Goal: Submit feedback/report problem

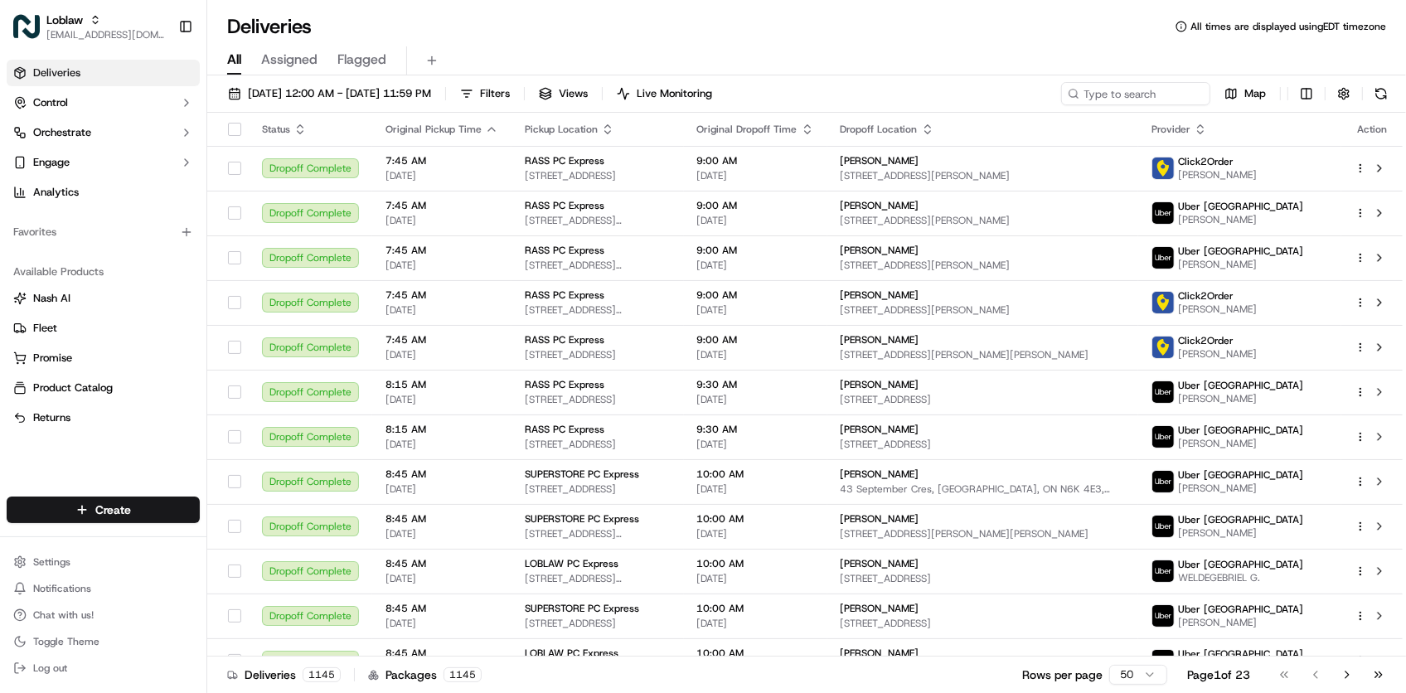
click at [1096, 80] on div "[DATE] 12:00 AM - [DATE] 11:59 PM Filters Views Live Monitoring Map Status Orig…" at bounding box center [806, 385] width 1199 height 621
click at [1100, 84] on input at bounding box center [1110, 93] width 199 height 23
paste input "531900013639846"
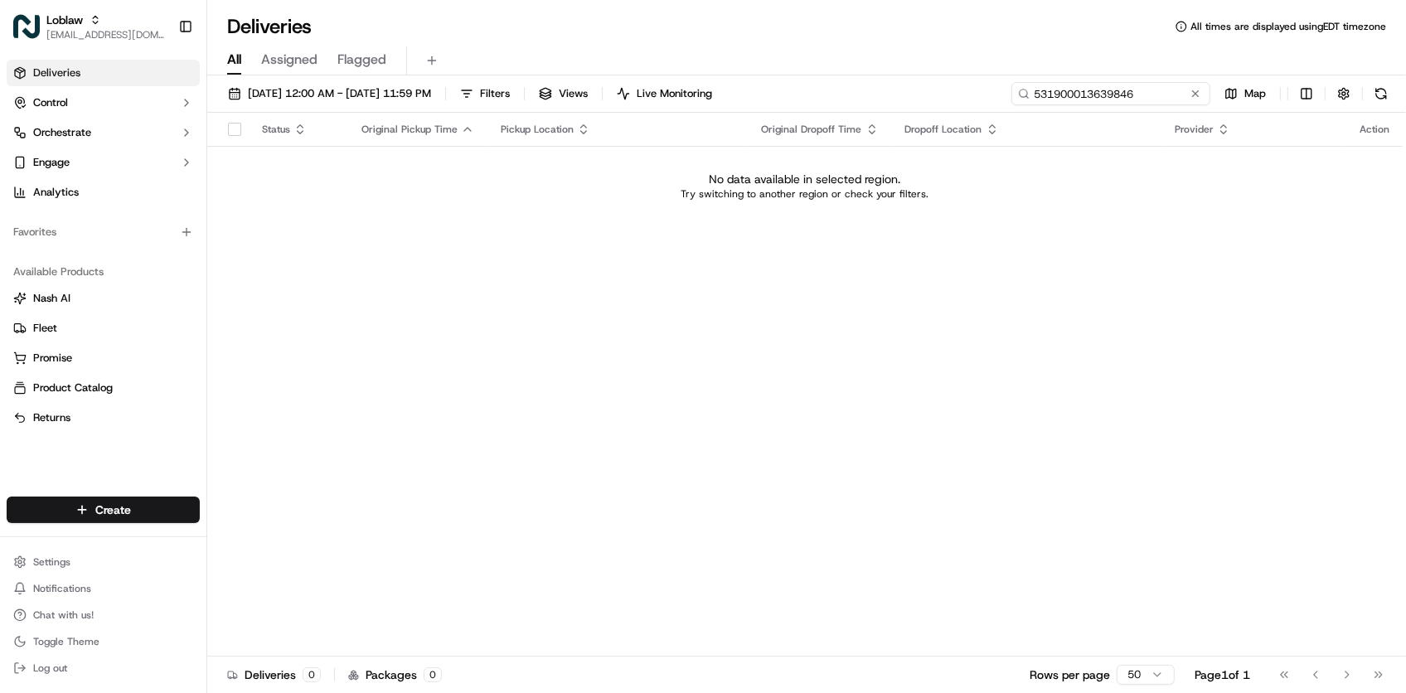
type input "531900013639846"
click at [1003, 594] on div "Status Original Pickup Time Pickup Location Original Dropoff Time Dropoff Locat…" at bounding box center [804, 385] width 1195 height 544
click at [1166, 83] on div "[DATE] 12:00 AM - [DATE] 11:59 PM Filters Views Live Monitoring 531900013639846…" at bounding box center [806, 385] width 1199 height 621
click at [1171, 84] on input "531900013639846" at bounding box center [1110, 93] width 199 height 23
click at [431, 99] on span "[DATE] 12:00 AM - [DATE] 11:59 PM" at bounding box center [339, 93] width 183 height 15
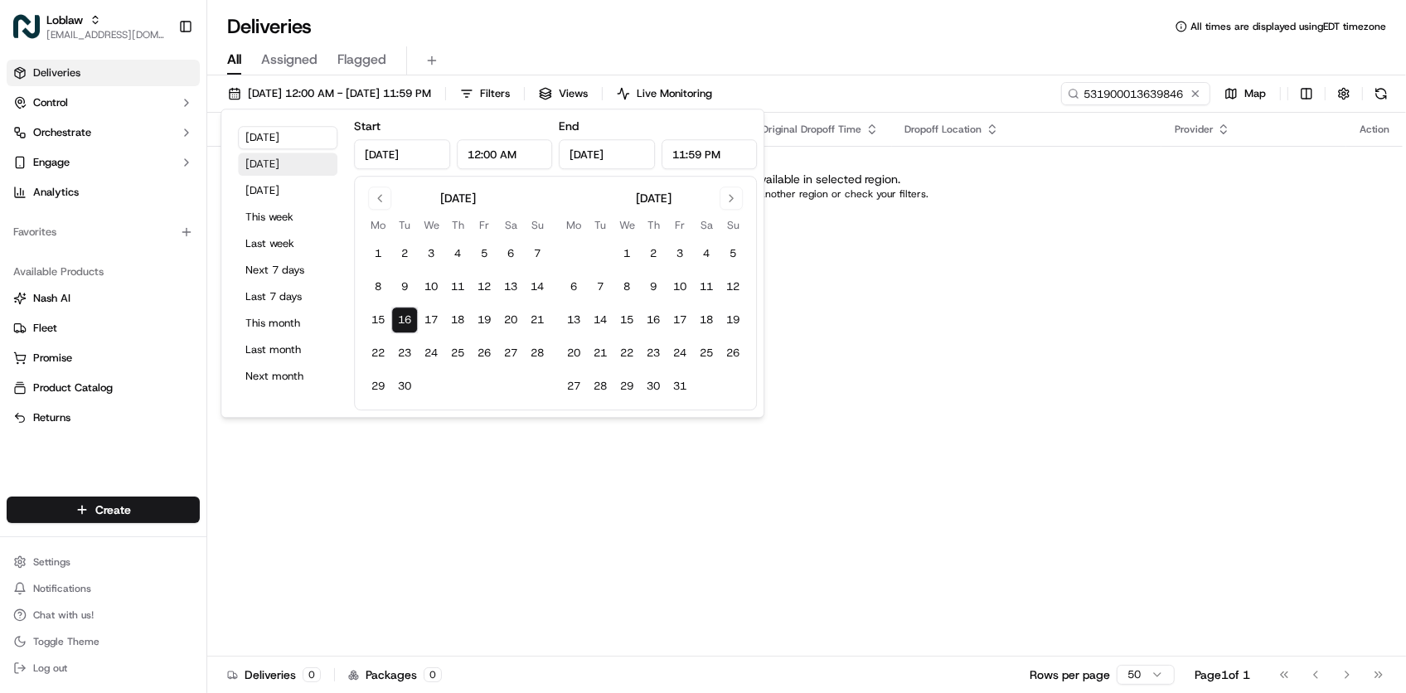
click at [284, 170] on button "[DATE]" at bounding box center [287, 164] width 99 height 23
type input "[DATE]"
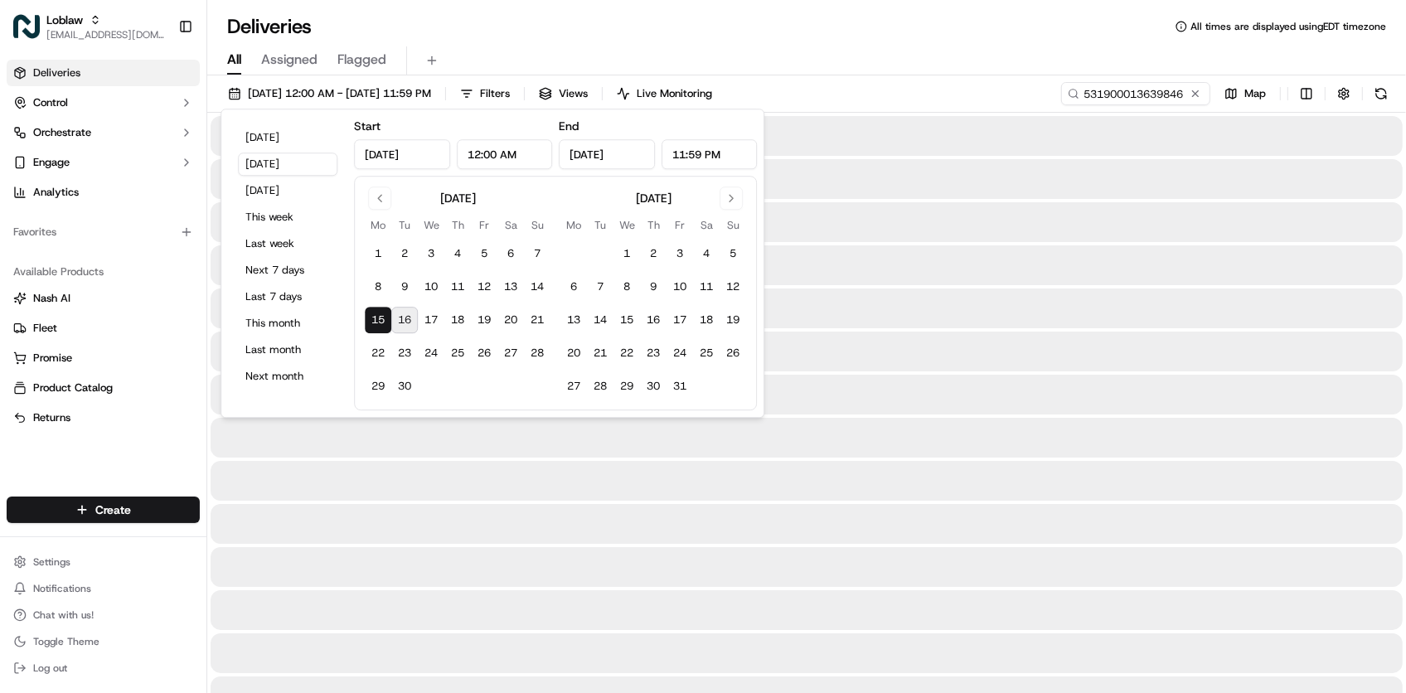
click at [1026, 17] on div "Deliveries All times are displayed using EDT timezone" at bounding box center [806, 26] width 1199 height 27
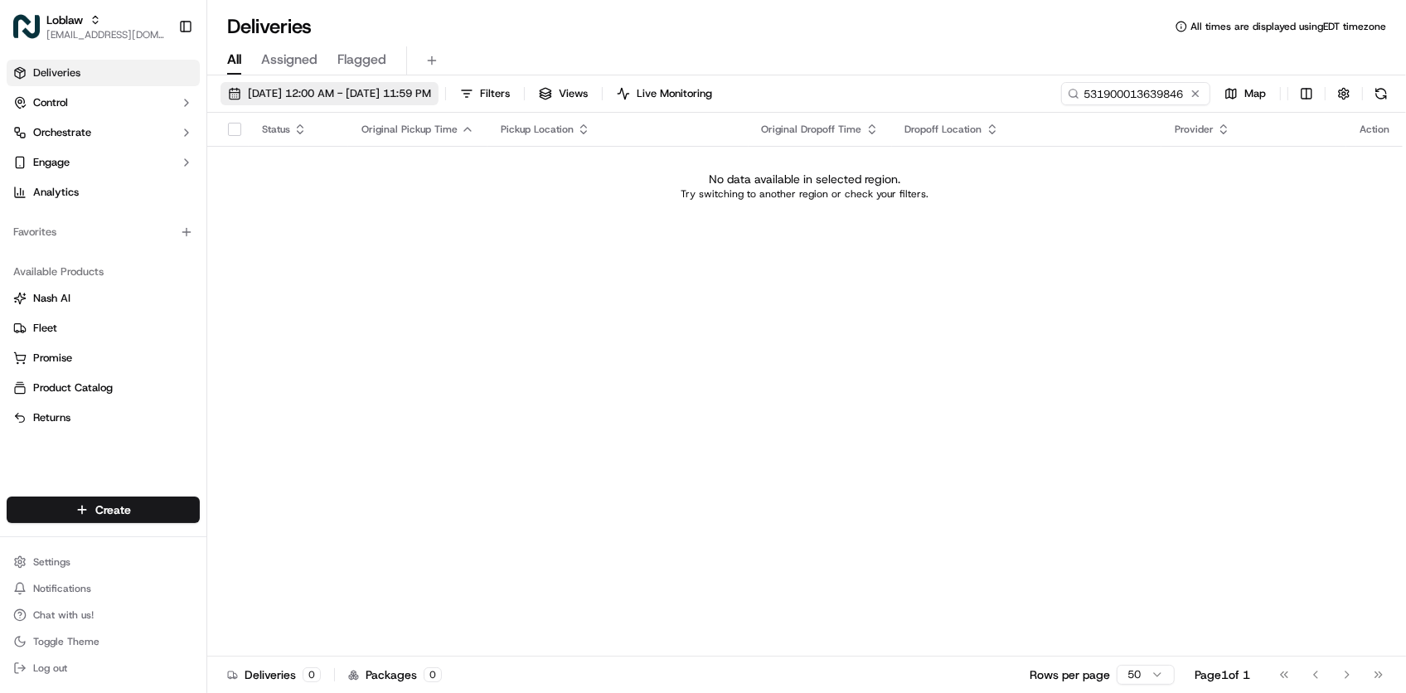
click at [323, 89] on span "[DATE] 12:00 AM - [DATE] 11:59 PM" at bounding box center [339, 93] width 183 height 15
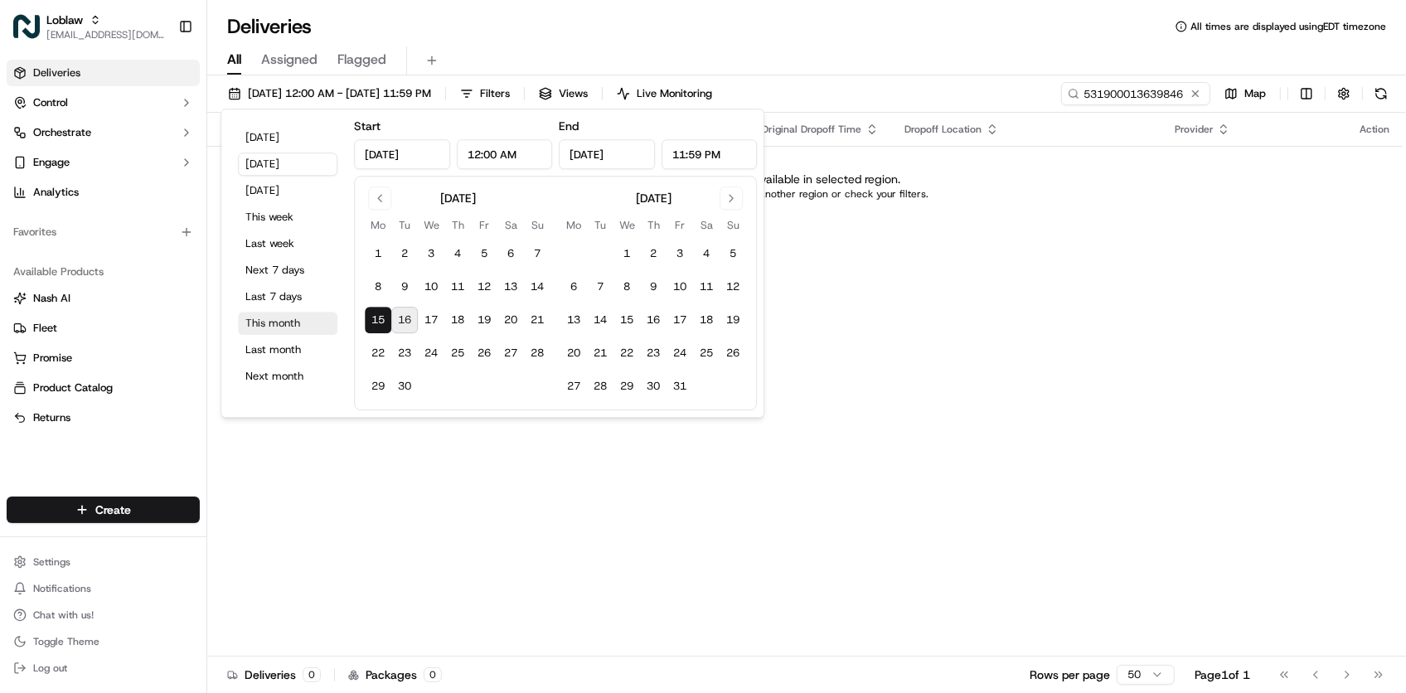
click at [287, 323] on button "This month" at bounding box center [287, 323] width 99 height 23
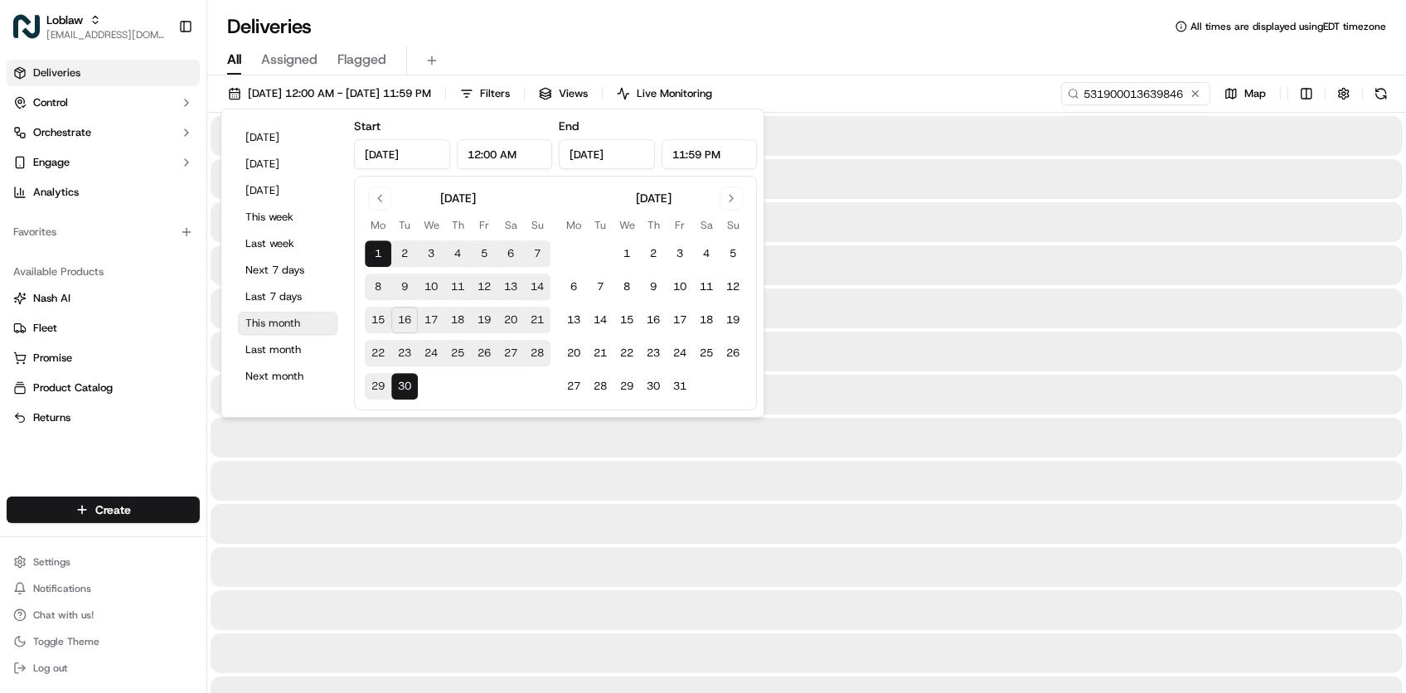
type input "[DATE]"
click at [956, 37] on div "Deliveries All times are displayed using EDT timezone" at bounding box center [806, 26] width 1199 height 27
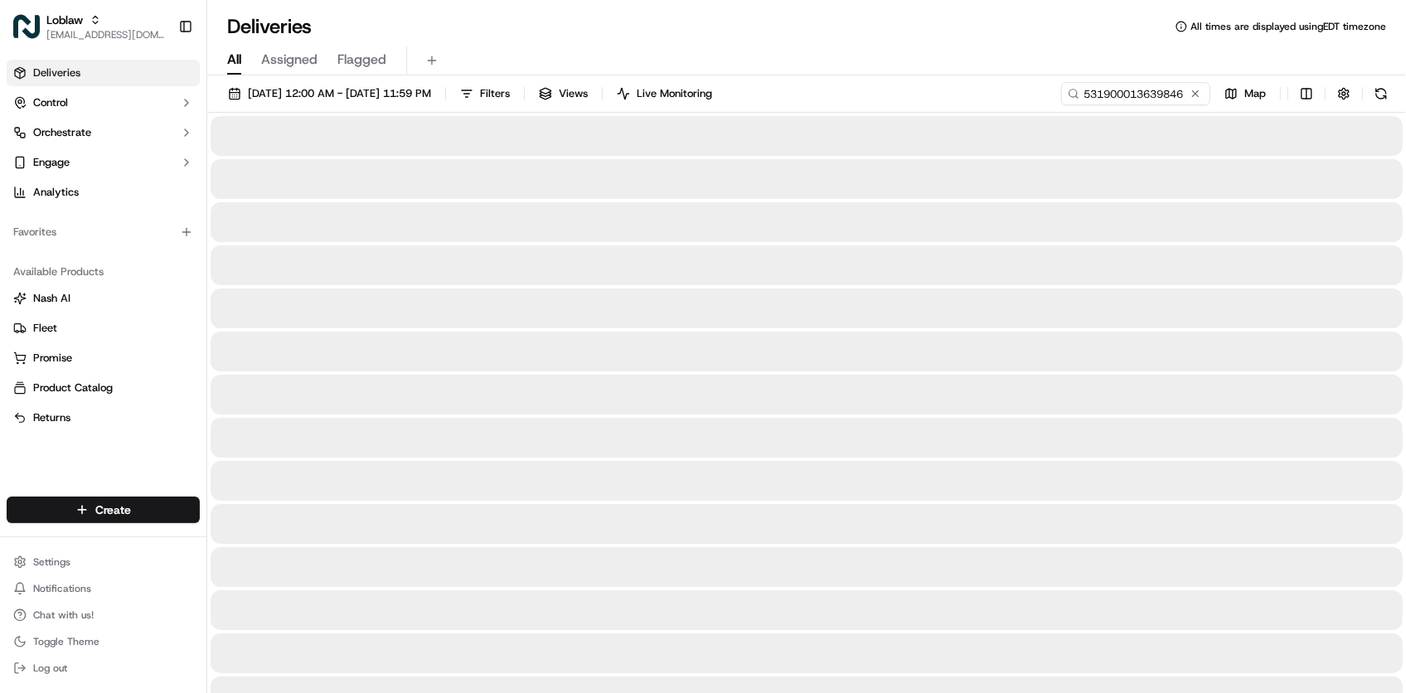
click at [959, 35] on div "Deliveries All times are displayed using EDT timezone" at bounding box center [806, 26] width 1199 height 27
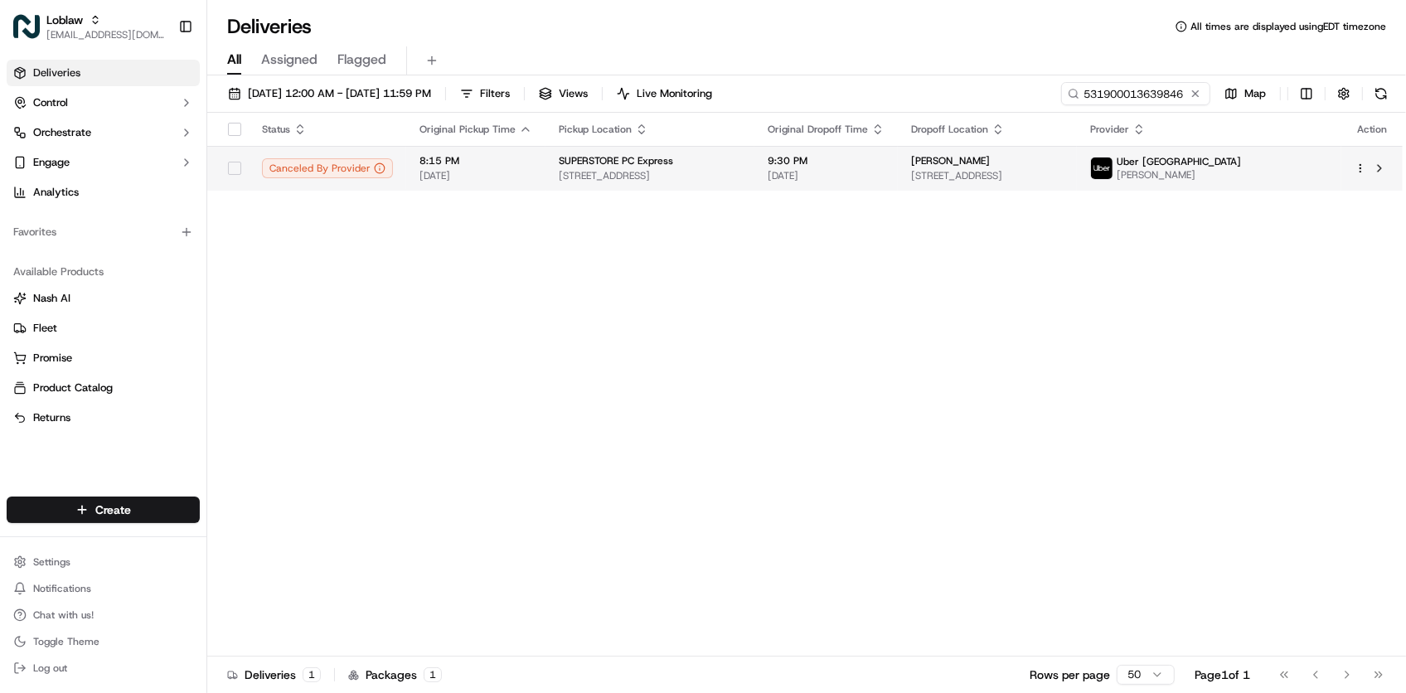
click at [614, 164] on span "SUPERSTORE PC Express" at bounding box center [616, 160] width 114 height 13
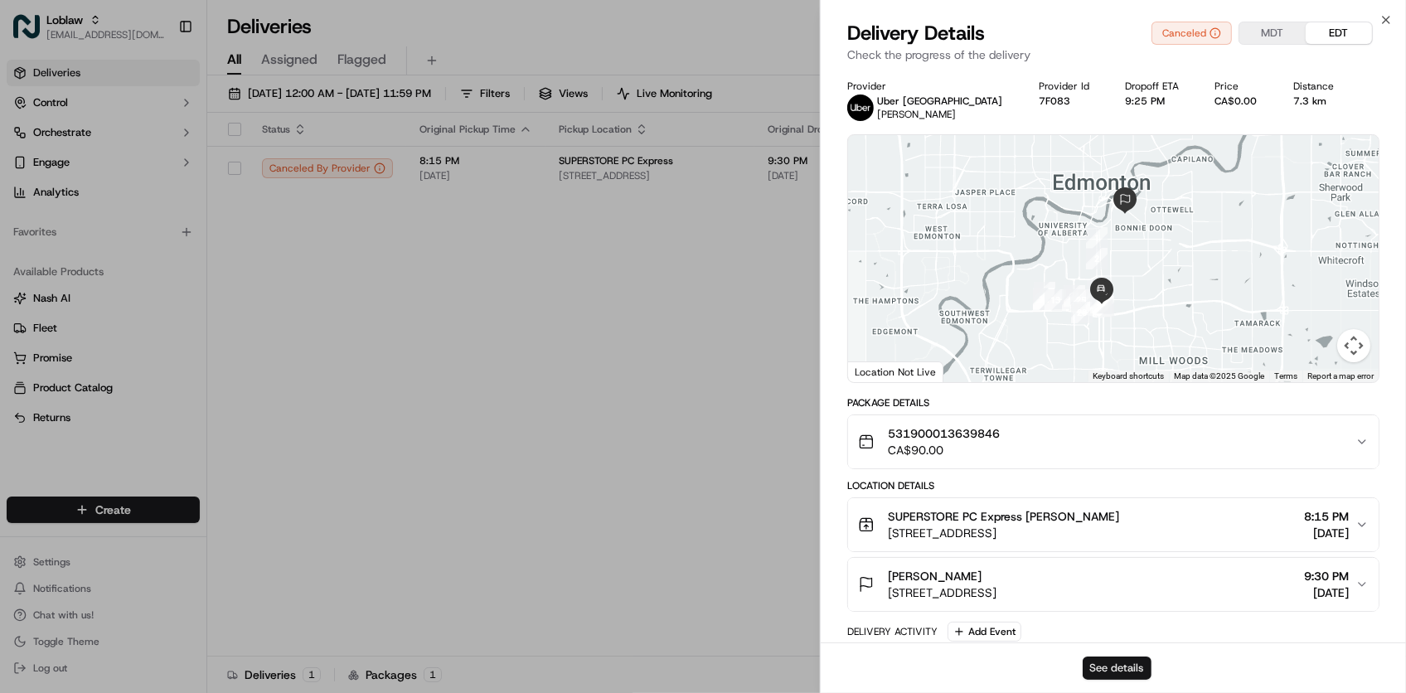
click at [1113, 667] on button "See details" at bounding box center [1117, 668] width 69 height 23
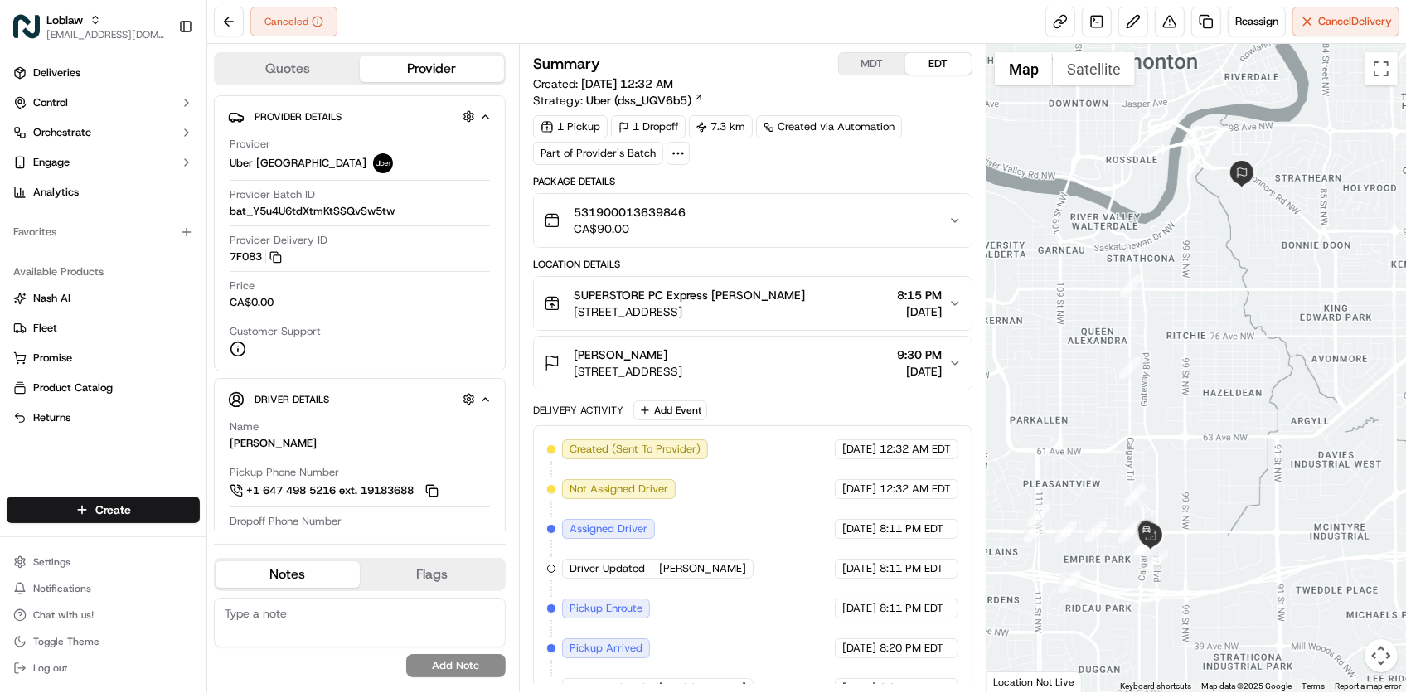
click at [835, 574] on div "Sep 14 2025 8:11 PM EDT" at bounding box center [897, 569] width 124 height 20
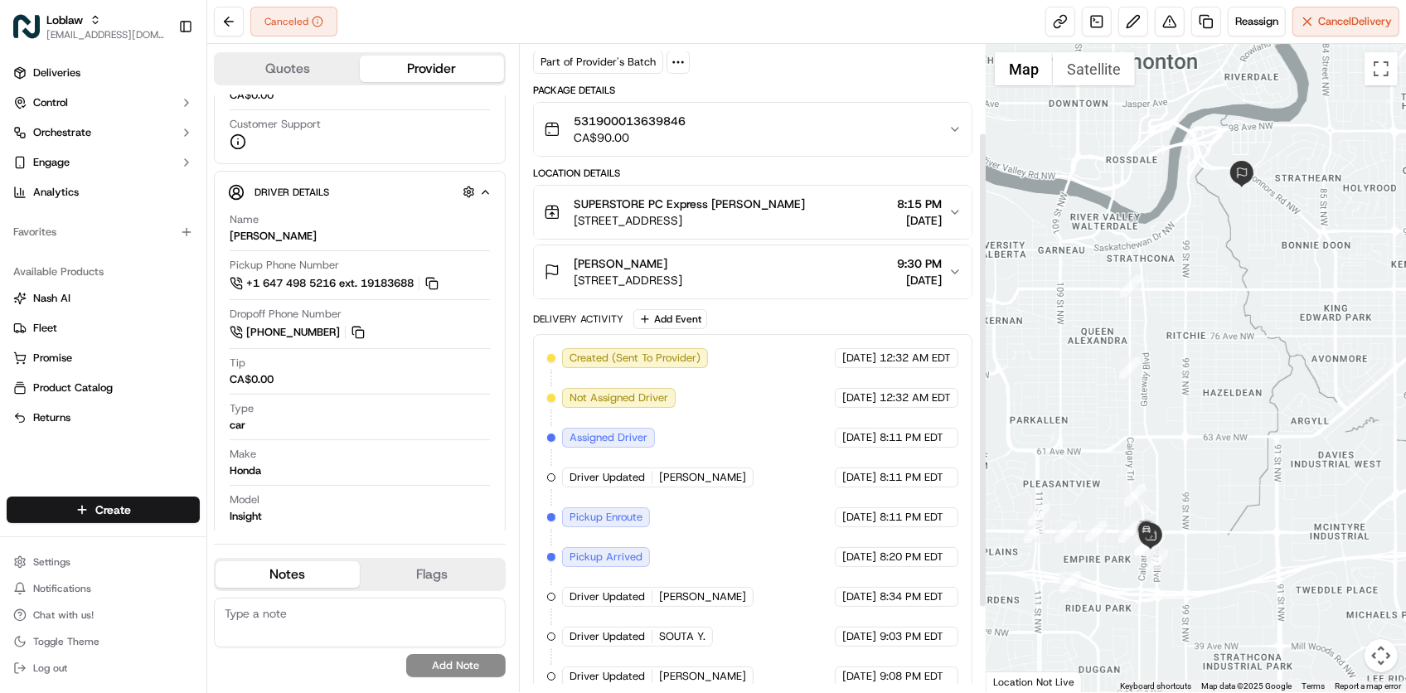
scroll to position [234, 0]
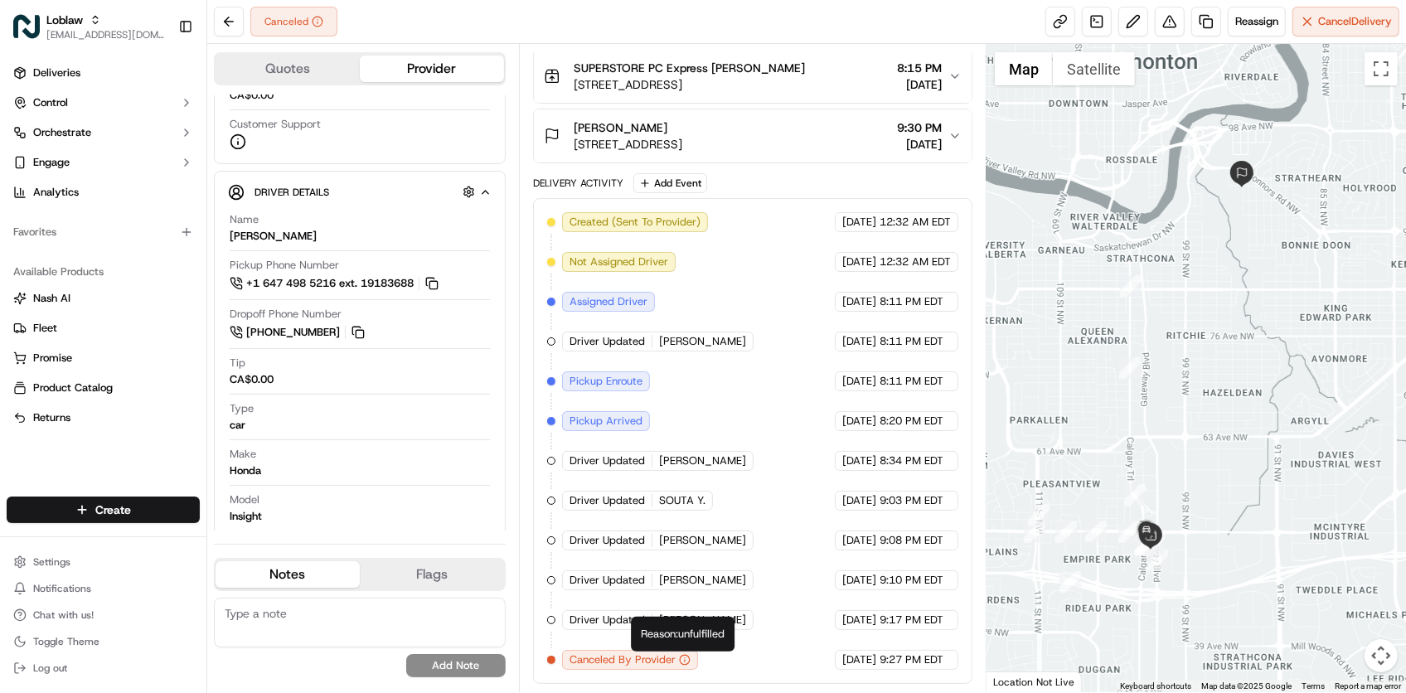
click at [800, 478] on div "Created (Sent To Provider) Uber Canada Sep 14 2025 12:32 AM EDT Not Assigned Dr…" at bounding box center [752, 441] width 411 height 458
click at [769, 344] on div "Created (Sent To Provider) Uber Canada Sep 14 2025 12:32 AM EDT Not Assigned Dr…" at bounding box center [752, 441] width 411 height 458
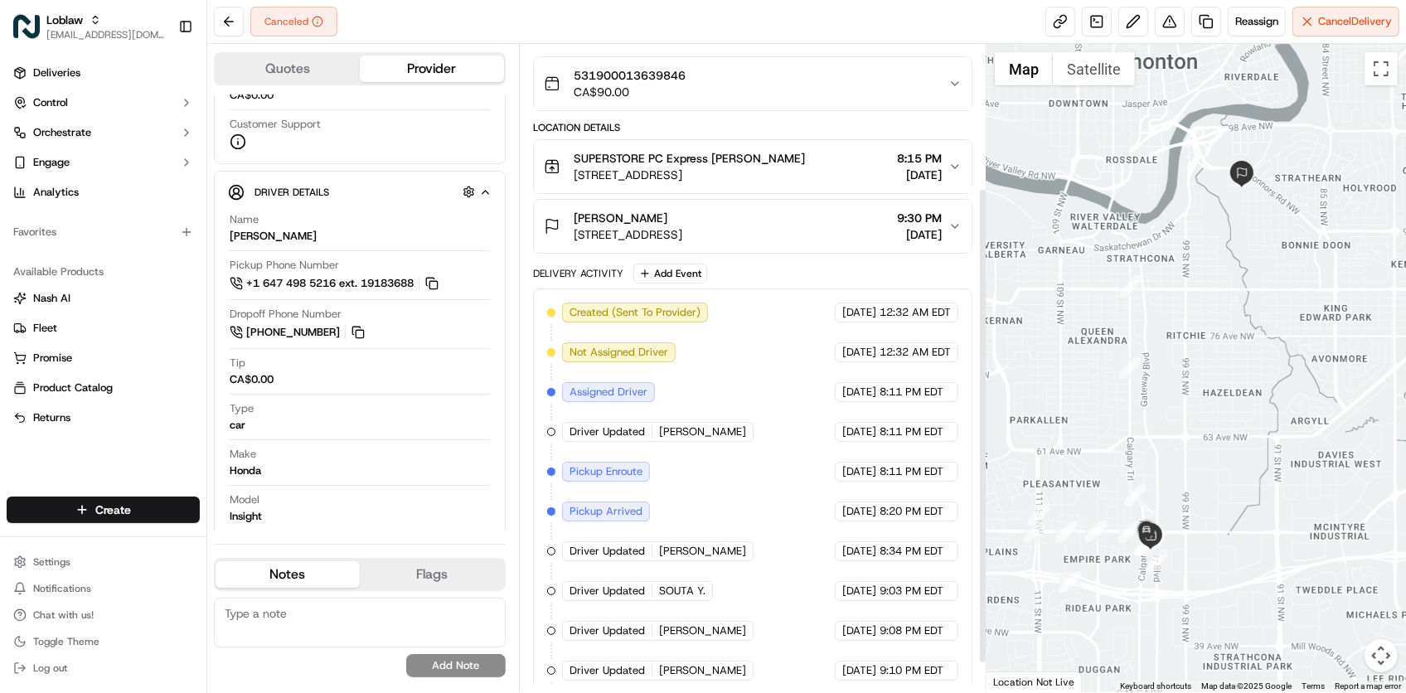
scroll to position [0, 0]
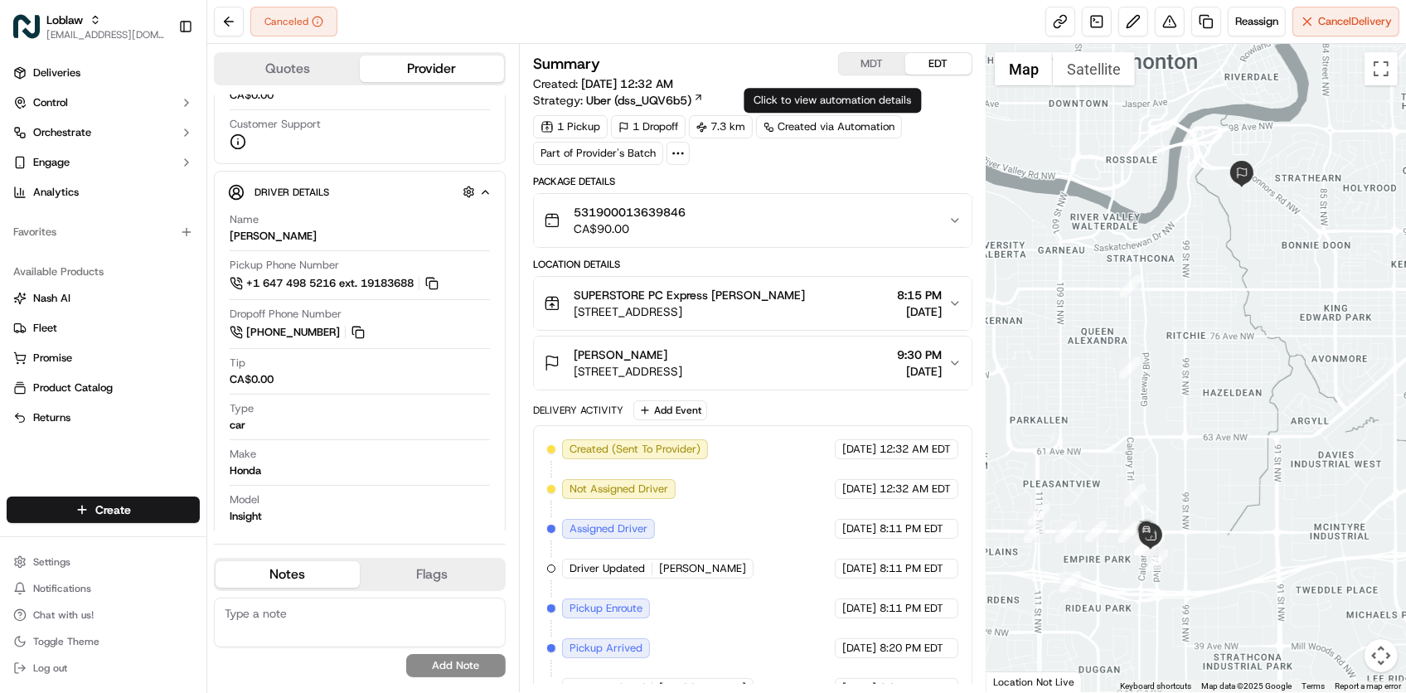
click at [892, 68] on button "MDT" at bounding box center [872, 64] width 66 height 22
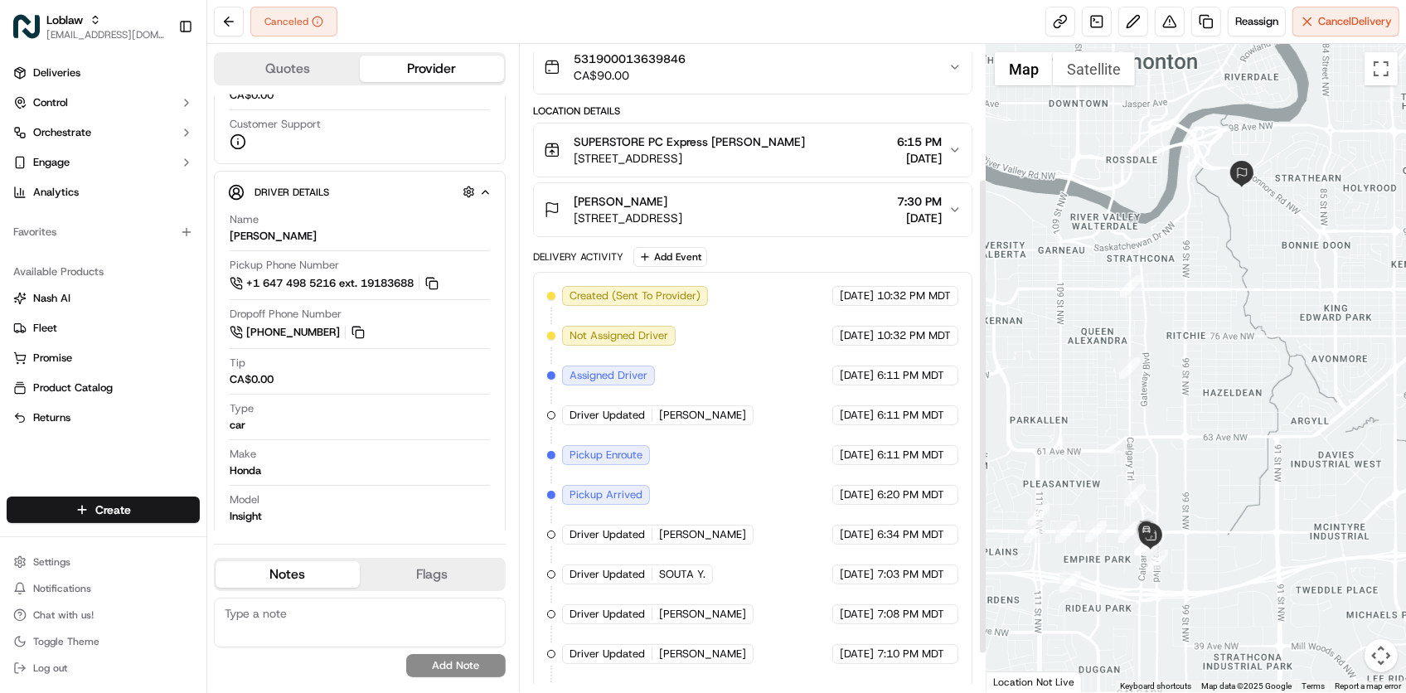
scroll to position [104, 0]
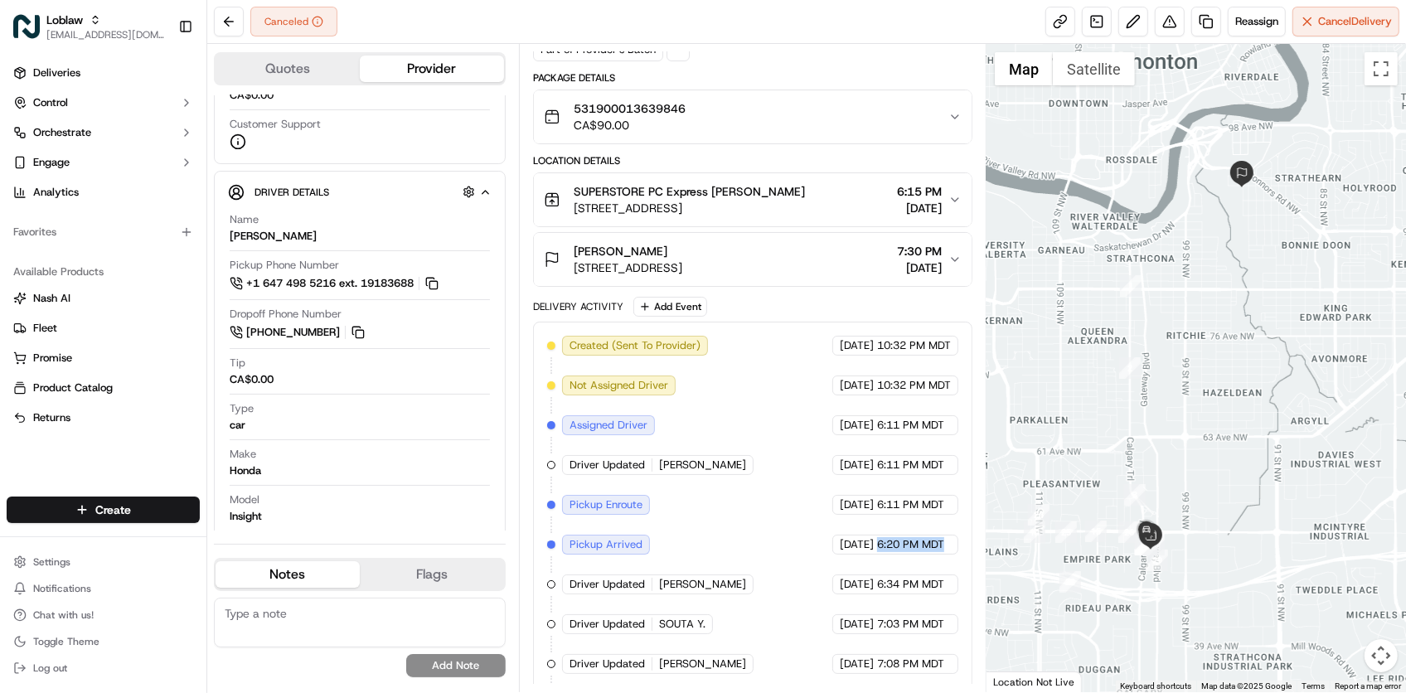
drag, startPoint x: 875, startPoint y: 549, endPoint x: 958, endPoint y: 562, distance: 83.1
click at [958, 562] on div "Created (Sent To Provider) Uber Canada Sep 13 2025 10:32 PM MDT Not Assigned Dr…" at bounding box center [752, 565] width 411 height 458
click at [801, 568] on div "Created (Sent To Provider) Uber Canada Sep 13 2025 10:32 PM MDT Not Assigned Dr…" at bounding box center [752, 565] width 411 height 458
drag, startPoint x: 872, startPoint y: 547, endPoint x: 949, endPoint y: 561, distance: 78.4
click at [949, 561] on div "Created (Sent To Provider) Uber Canada Sep 13 2025 10:32 PM MDT Not Assigned Dr…" at bounding box center [752, 565] width 411 height 458
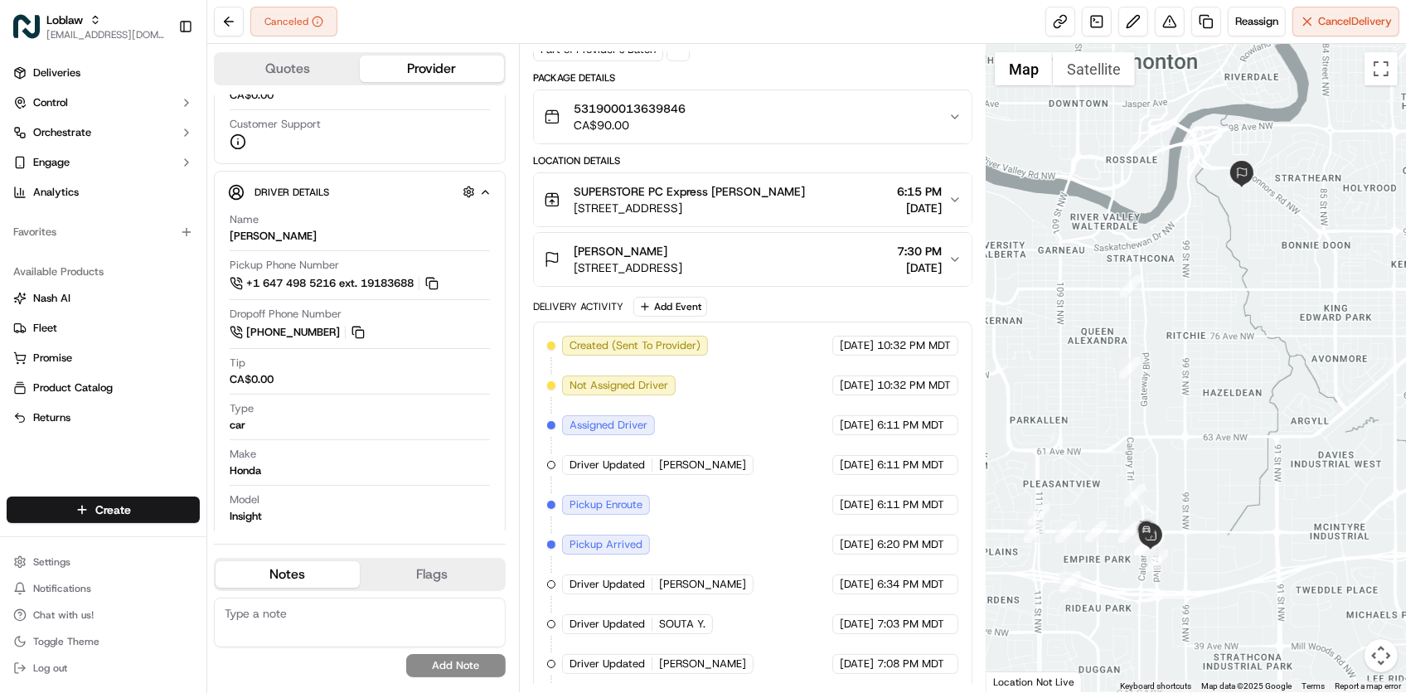
copy div "6:20 PM MDT"
click at [730, 591] on div "Created (Sent To Provider) Uber Canada Sep 13 2025 10:32 PM MDT Not Assigned Dr…" at bounding box center [752, 565] width 411 height 458
click at [782, 598] on div "Created (Sent To Provider) Uber Canada Sep 13 2025 10:32 PM MDT Not Assigned Dr…" at bounding box center [752, 565] width 411 height 458
click at [382, 526] on div "Model Insight" at bounding box center [360, 511] width 260 height 39
click at [710, 475] on div "Driver Updated YUVRAJ S." at bounding box center [658, 465] width 192 height 20
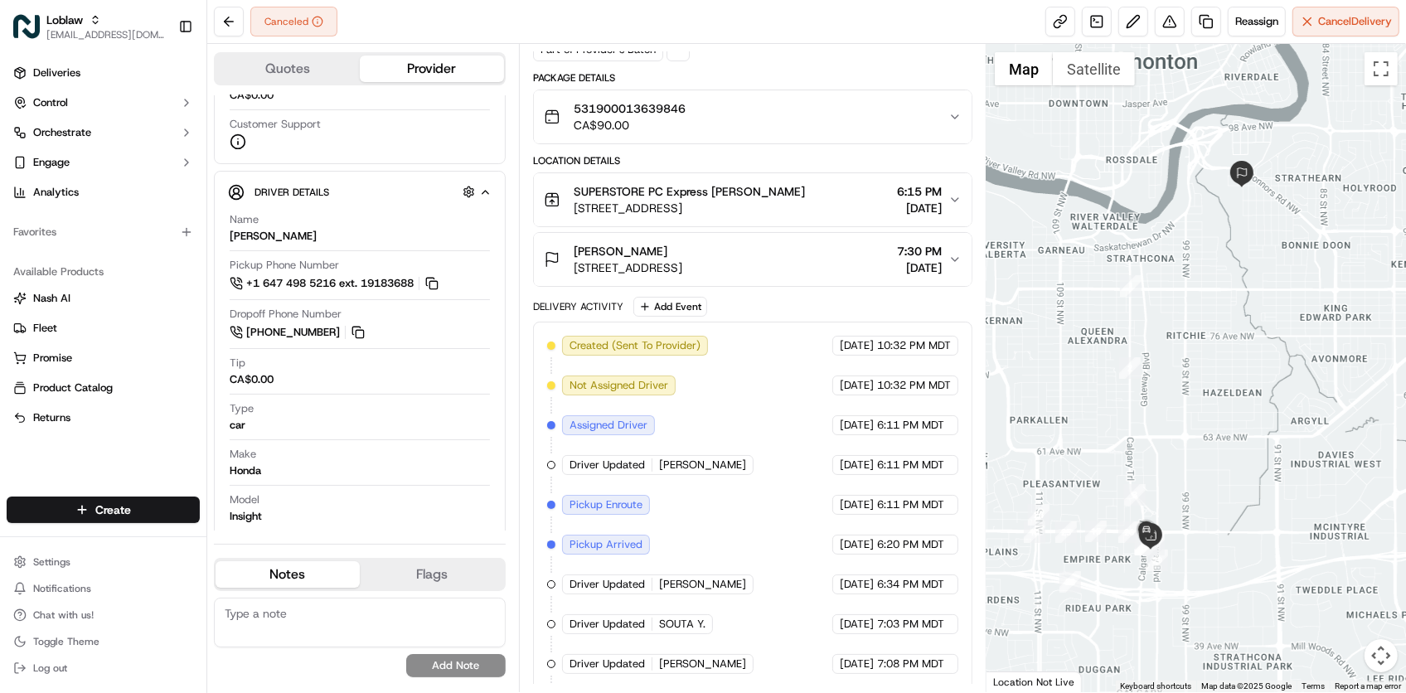
click at [808, 42] on div "Canceled Reassign Cancel Delivery" at bounding box center [806, 22] width 1199 height 44
click at [730, 608] on div "Created (Sent To Provider) Uber Canada Sep 13 2025 10:32 PM MDT Not Assigned Dr…" at bounding box center [752, 565] width 411 height 458
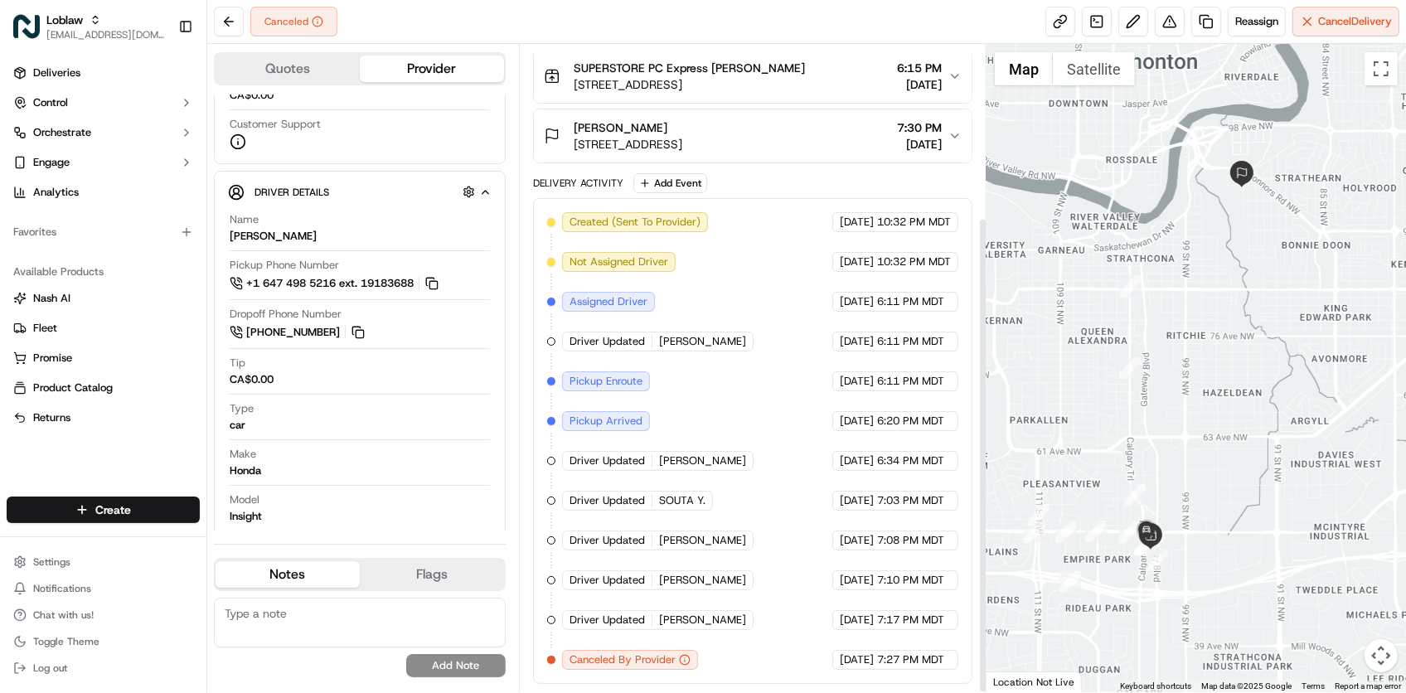
scroll to position [234, 0]
drag, startPoint x: 793, startPoint y: 599, endPoint x: 784, endPoint y: 604, distance: 10.0
click at [784, 604] on div "Created (Sent To Provider) Uber Canada Sep 13 2025 10:32 PM MDT Not Assigned Dr…" at bounding box center [752, 441] width 411 height 458
click at [1170, 27] on button at bounding box center [1170, 22] width 30 height 30
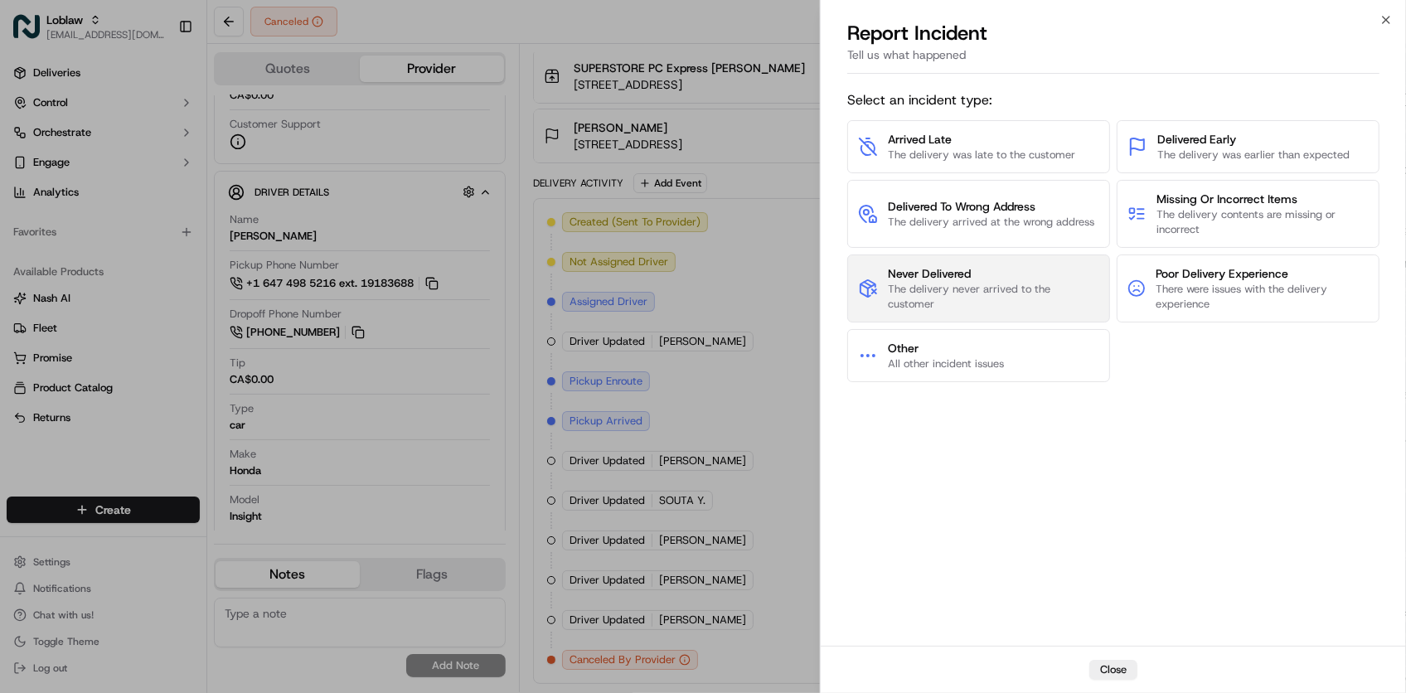
click at [1043, 303] on span "The delivery never arrived to the customer" at bounding box center [993, 297] width 211 height 30
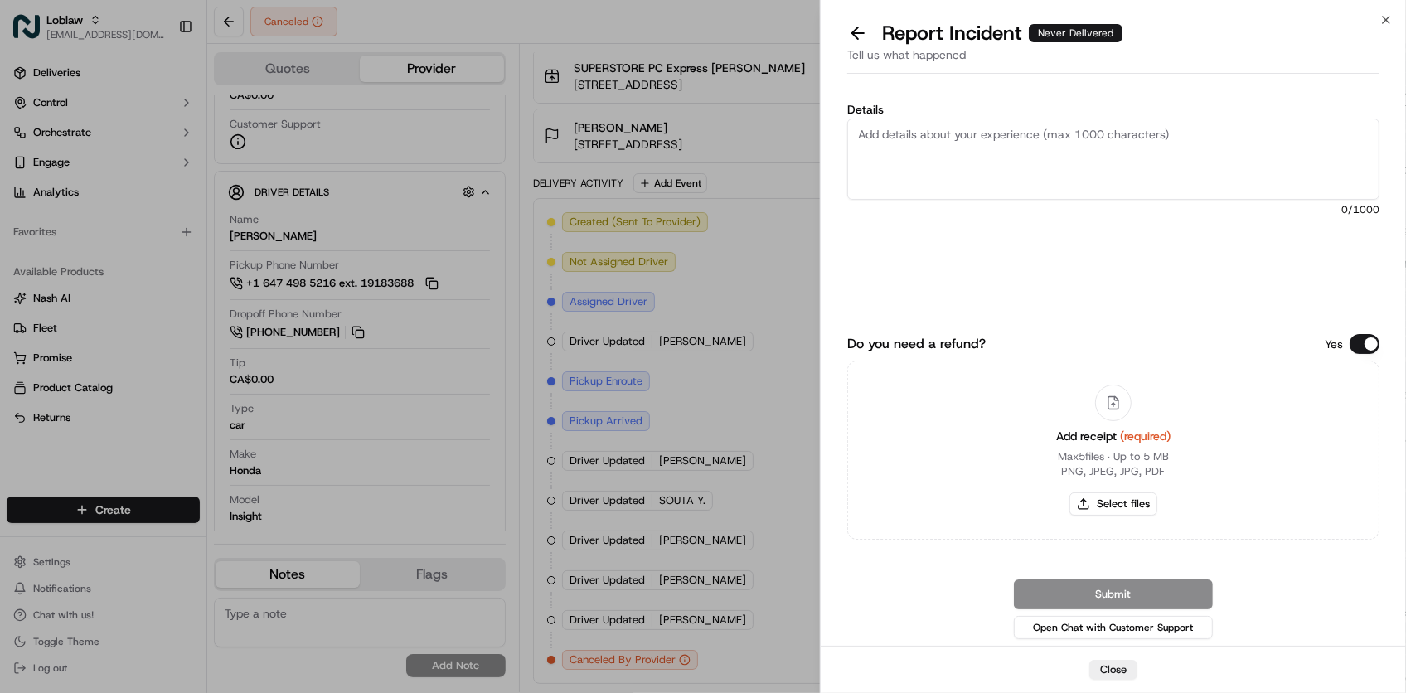
click at [1360, 344] on button "Do you need a refund?" at bounding box center [1365, 344] width 30 height 20
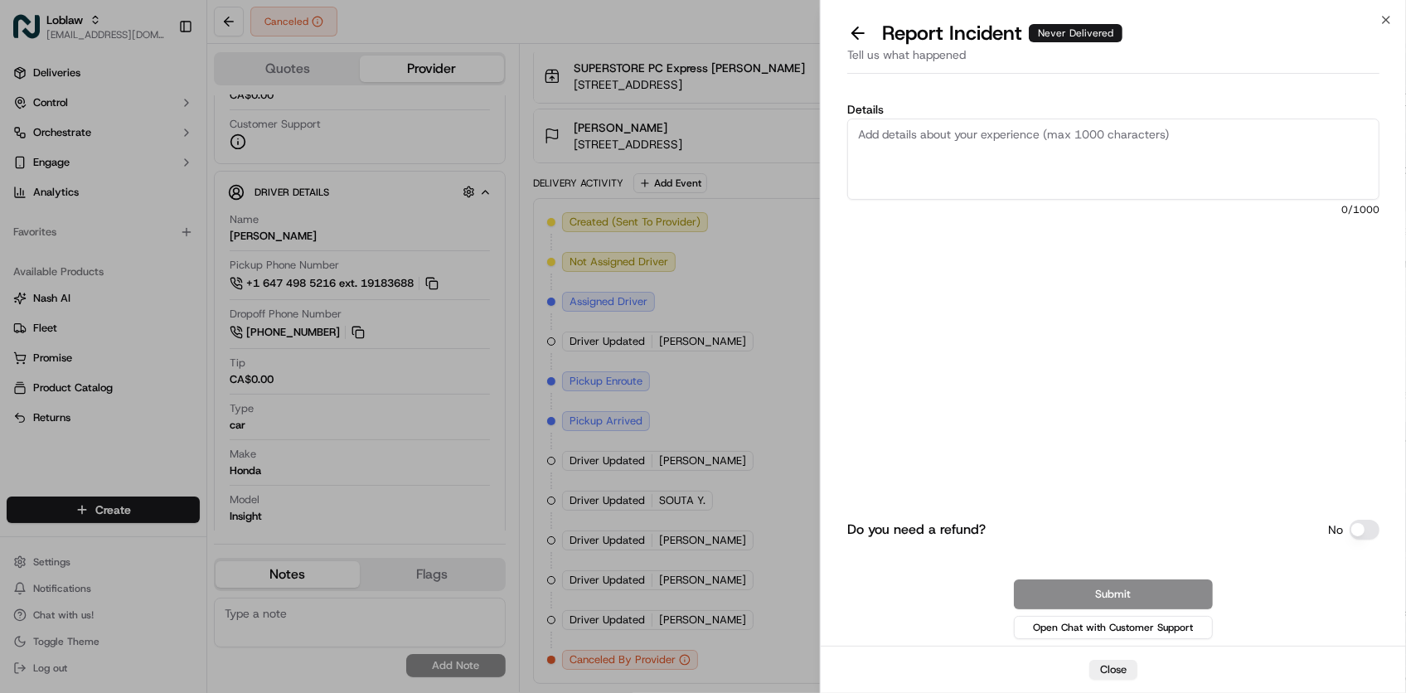
click at [1079, 154] on textarea "Details" at bounding box center [1113, 159] width 532 height 81
click at [1070, 126] on textarea "Details" at bounding box center [1113, 159] width 532 height 81
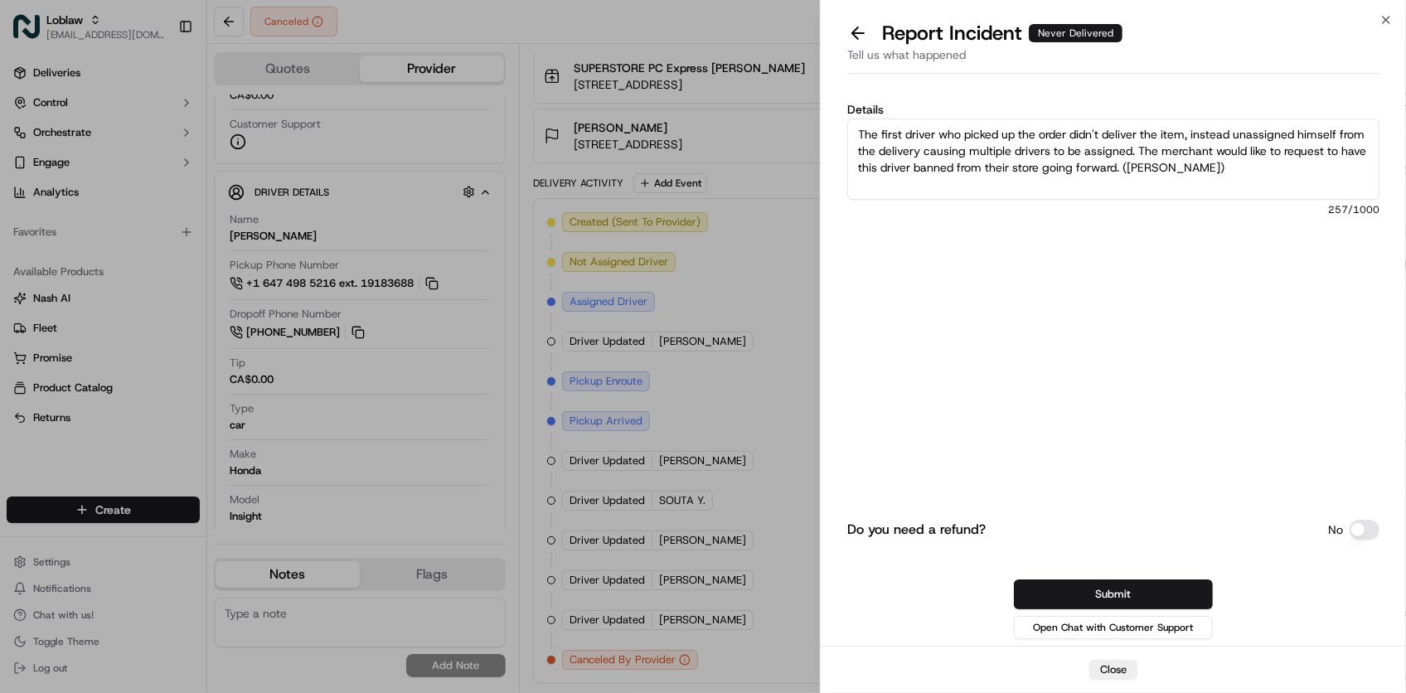
click at [1132, 171] on textarea "The first driver who picked up the order didn't deliver the item, instead unass…" at bounding box center [1113, 159] width 532 height 81
type textarea "The first driver who picked up the order didn't deliver the item, instead unass…"
click at [1184, 599] on button "Submit" at bounding box center [1113, 594] width 199 height 30
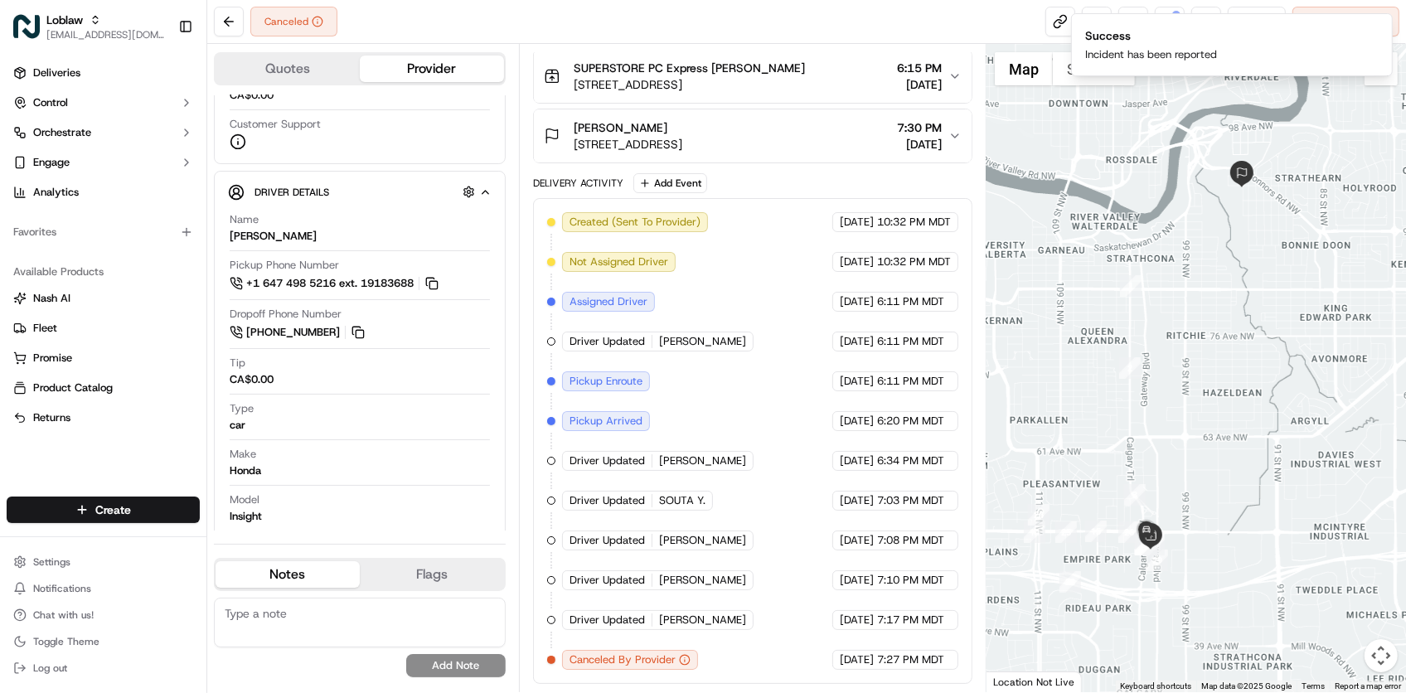
click at [684, 341] on span "[PERSON_NAME]" at bounding box center [702, 341] width 87 height 15
